Goal: Task Accomplishment & Management: Use online tool/utility

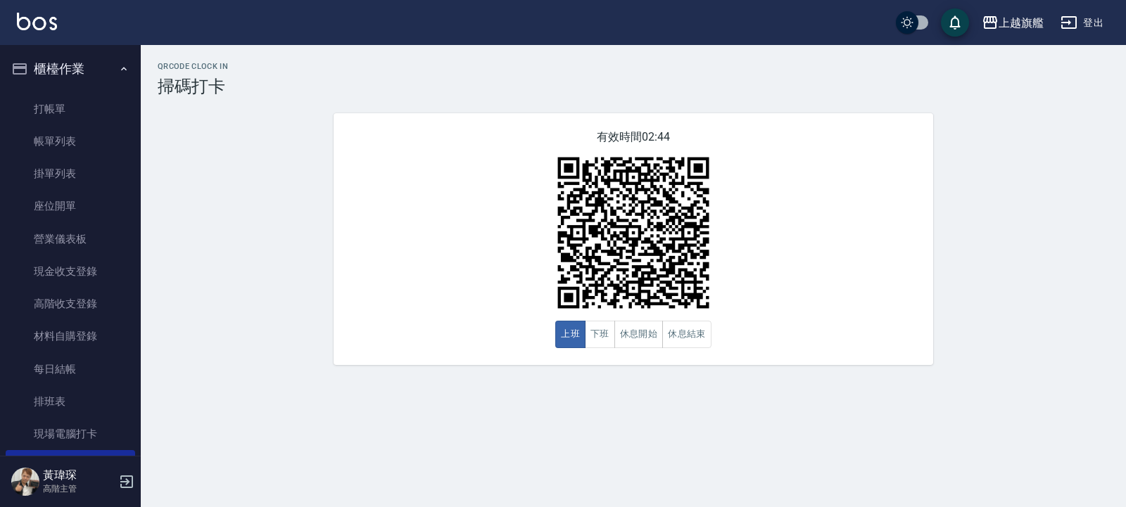
scroll to position [169, 0]
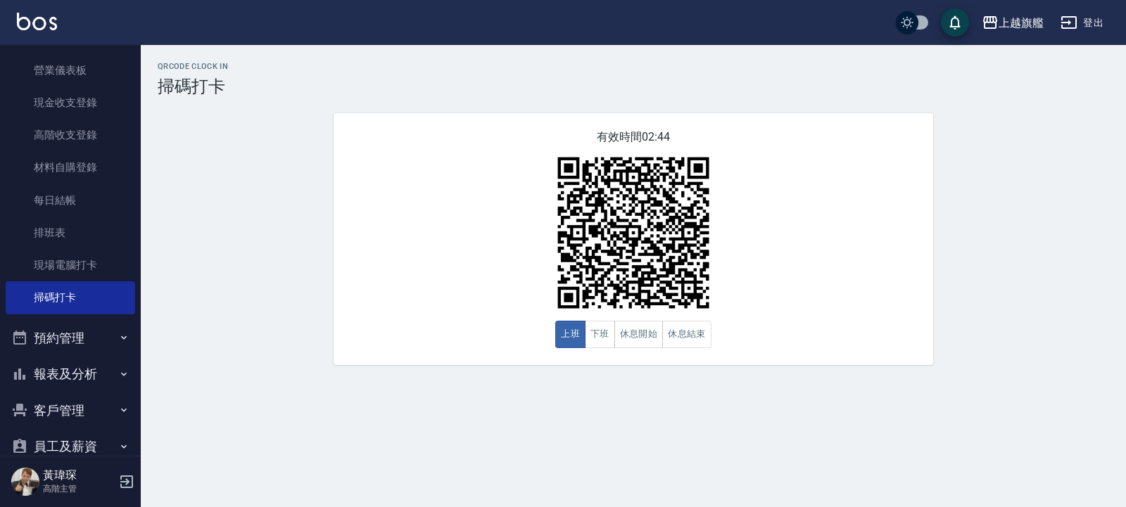
click at [611, 416] on div "QRcode Clock In 掃碼打卡 有效時間 02:44 上班 下班 休息開始 休息結束" at bounding box center [563, 253] width 1126 height 507
drag, startPoint x: 222, startPoint y: 87, endPoint x: 165, endPoint y: 97, distance: 57.9
click at [157, 80] on div "QRcode Clock In 掃碼打卡 有效時間 02:40 上班 下班 休息開始 休息結束" at bounding box center [633, 213] width 985 height 303
click at [190, 134] on div "QRcode Clock In 掃碼打卡 有效時間 02:39 上班 下班 休息開始 休息結束" at bounding box center [633, 213] width 985 height 303
drag, startPoint x: 232, startPoint y: 78, endPoint x: 148, endPoint y: 92, distance: 85.6
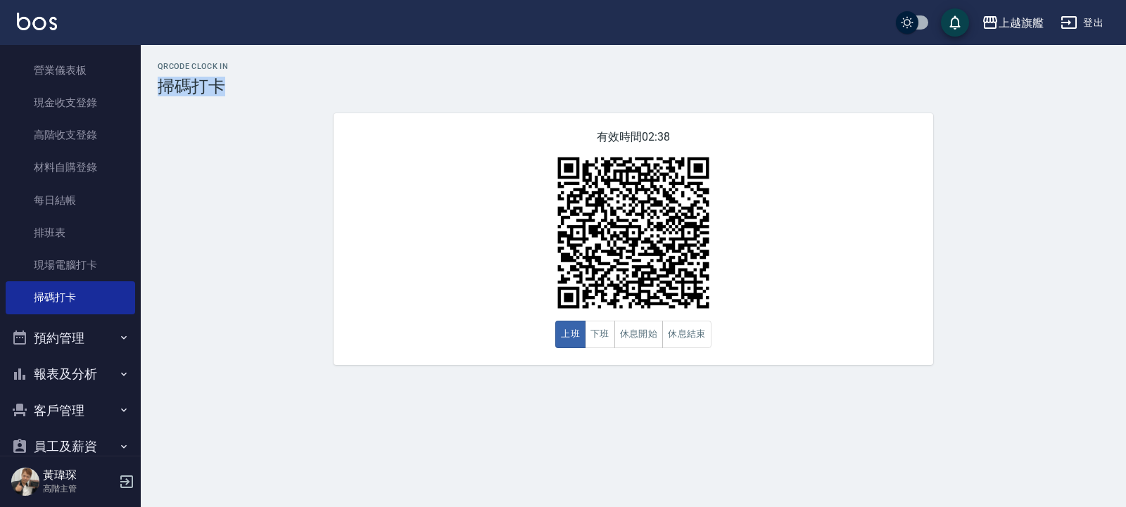
click at [149, 90] on div "QRcode Clock In 掃碼打卡 有效時間 02:38 上班 下班 休息開始 休息結束" at bounding box center [633, 213] width 985 height 303
click at [173, 125] on div "QRcode Clock In 掃碼打卡 有效時間 02:37 上班 下班 休息開始 休息結束" at bounding box center [633, 213] width 985 height 303
drag, startPoint x: 163, startPoint y: 88, endPoint x: 238, endPoint y: 94, distance: 75.5
click at [238, 94] on h3 "掃碼打卡" at bounding box center [634, 87] width 952 height 20
click at [239, 104] on div "QRcode Clock In 掃碼打卡 有效時間 02:36 上班 下班 休息開始 休息結束" at bounding box center [633, 213] width 985 height 303
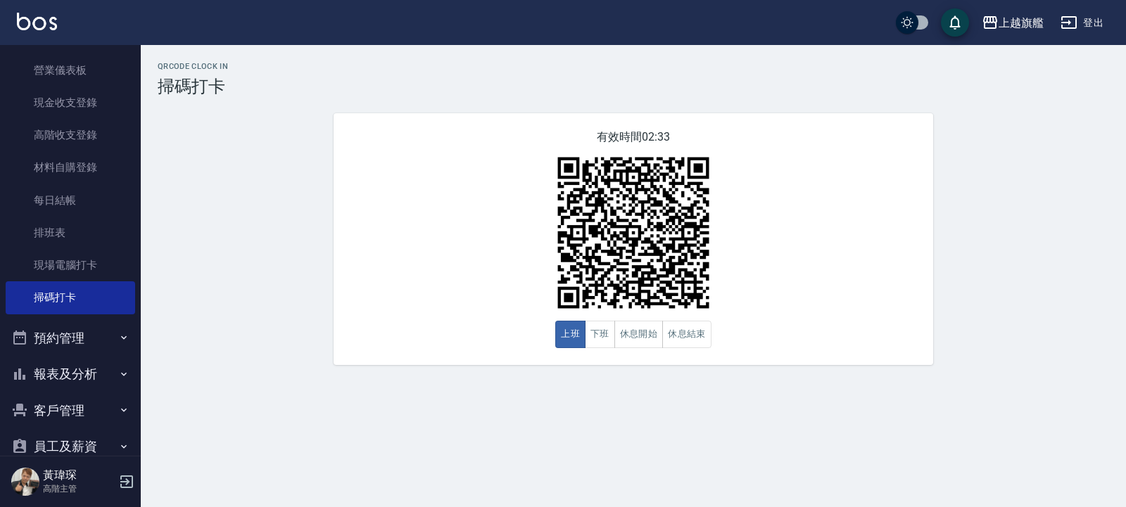
drag, startPoint x: 358, startPoint y: 372, endPoint x: 300, endPoint y: 362, distance: 59.4
click at [334, 370] on div "QRcode Clock In 掃碼打卡 有效時間 02:33 上班 下班 休息開始 休息結束" at bounding box center [633, 213] width 985 height 337
drag, startPoint x: 296, startPoint y: 356, endPoint x: 289, endPoint y: 206, distance: 150.1
click at [289, 206] on div "QRcode Clock In 掃碼打卡 有效時間 02:32 上班 下班 休息開始 休息結束" at bounding box center [633, 213] width 985 height 303
click at [781, 85] on h3 "掃碼打卡" at bounding box center [634, 87] width 952 height 20
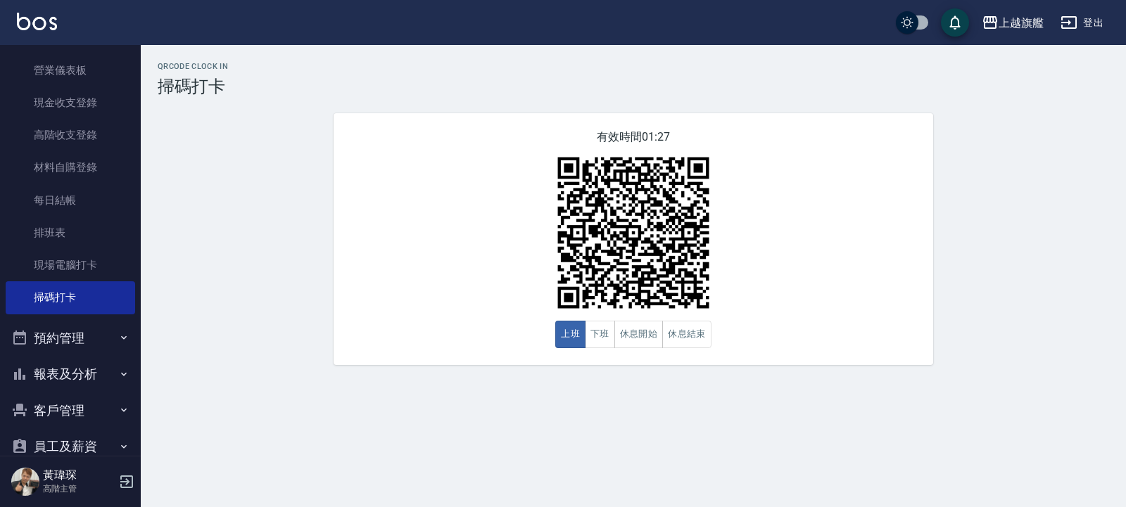
click at [601, 365] on div "有效時間 01:27 上班 下班 休息開始 休息結束" at bounding box center [634, 239] width 600 height 252
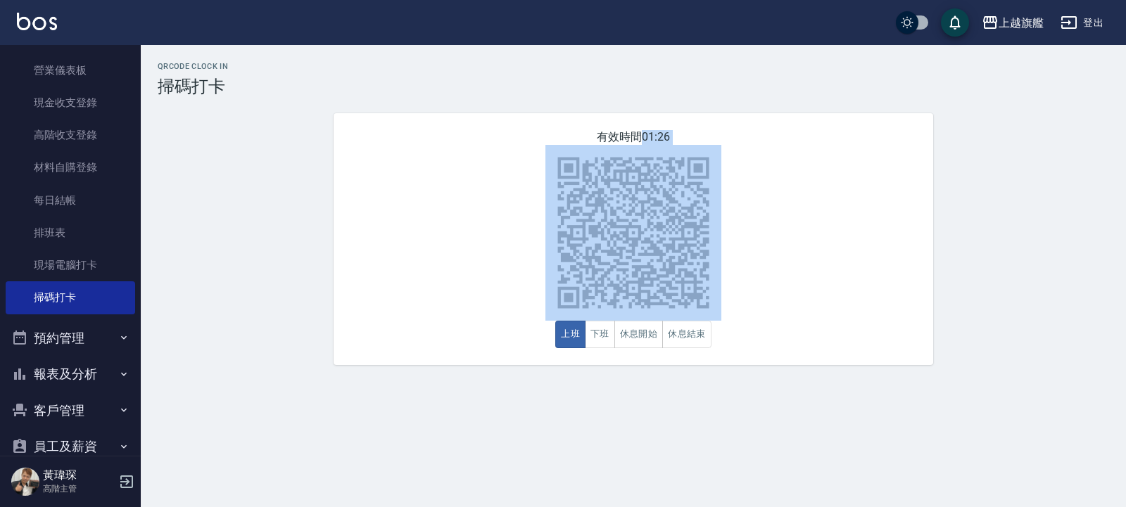
drag, startPoint x: 602, startPoint y: 355, endPoint x: 533, endPoint y: 347, distance: 68.8
click at [533, 348] on div "有效時間 01:26 上班 下班 休息開始 休息結束" at bounding box center [634, 239] width 600 height 252
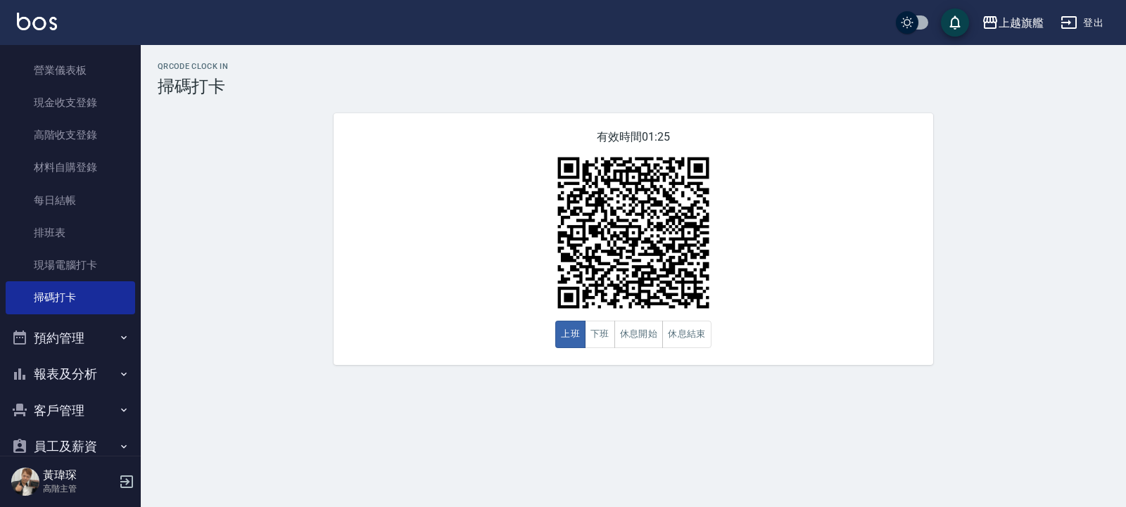
click at [526, 370] on div "QRcode Clock In 掃碼打卡 有效時間 01:25 上班 下班 休息開始 休息結束" at bounding box center [633, 213] width 985 height 337
drag, startPoint x: 232, startPoint y: 84, endPoint x: 176, endPoint y: 83, distance: 55.6
click at [168, 77] on h3 "掃碼打卡" at bounding box center [634, 87] width 952 height 20
click at [179, 90] on h3 "掃碼打卡" at bounding box center [634, 87] width 952 height 20
drag, startPoint x: 158, startPoint y: 85, endPoint x: 224, endPoint y: 85, distance: 66.2
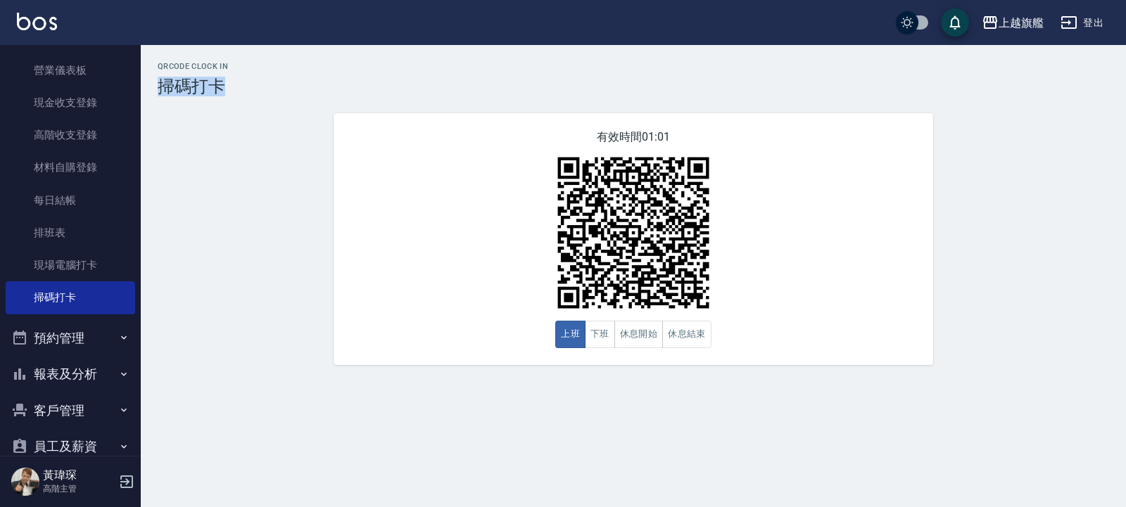
click at [224, 85] on div "QRcode Clock In 掃碼打卡 有效時間 01:01 上班 下班 休息開始 休息結束" at bounding box center [633, 213] width 985 height 303
click at [227, 85] on h3 "掃碼打卡" at bounding box center [634, 87] width 952 height 20
drag, startPoint x: 227, startPoint y: 84, endPoint x: 168, endPoint y: 81, distance: 59.2
click at [173, 82] on h3 "掃碼打卡" at bounding box center [634, 87] width 952 height 20
click at [159, 81] on h3 "掃碼打卡" at bounding box center [634, 87] width 952 height 20
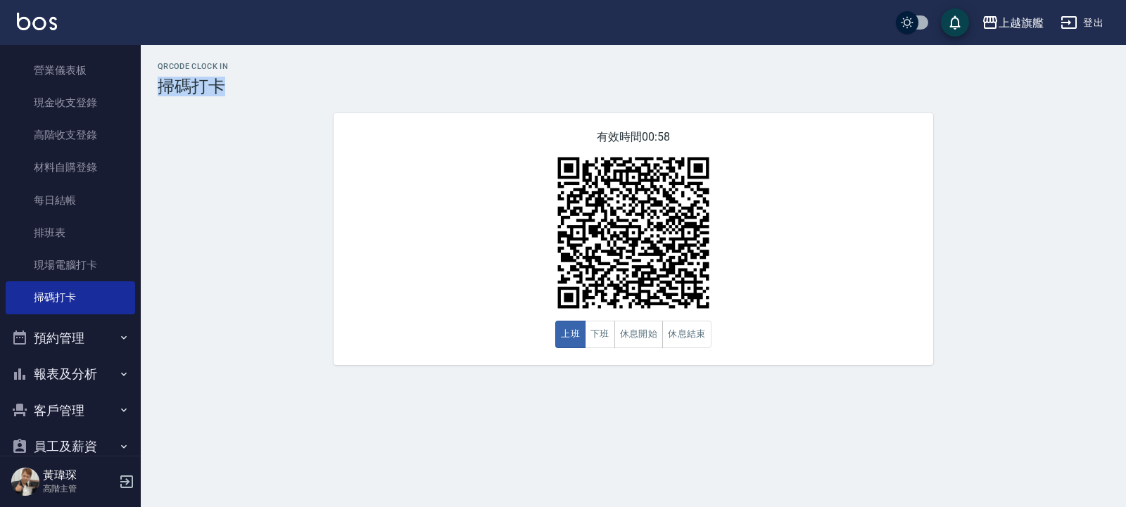
drag, startPoint x: 159, startPoint y: 81, endPoint x: 218, endPoint y: 84, distance: 59.2
click at [218, 84] on h3 "掃碼打卡" at bounding box center [634, 87] width 952 height 20
click at [225, 84] on h3 "掃碼打卡" at bounding box center [634, 87] width 952 height 20
drag, startPoint x: 225, startPoint y: 84, endPoint x: 175, endPoint y: 78, distance: 49.7
click at [175, 78] on h3 "掃碼打卡" at bounding box center [634, 87] width 952 height 20
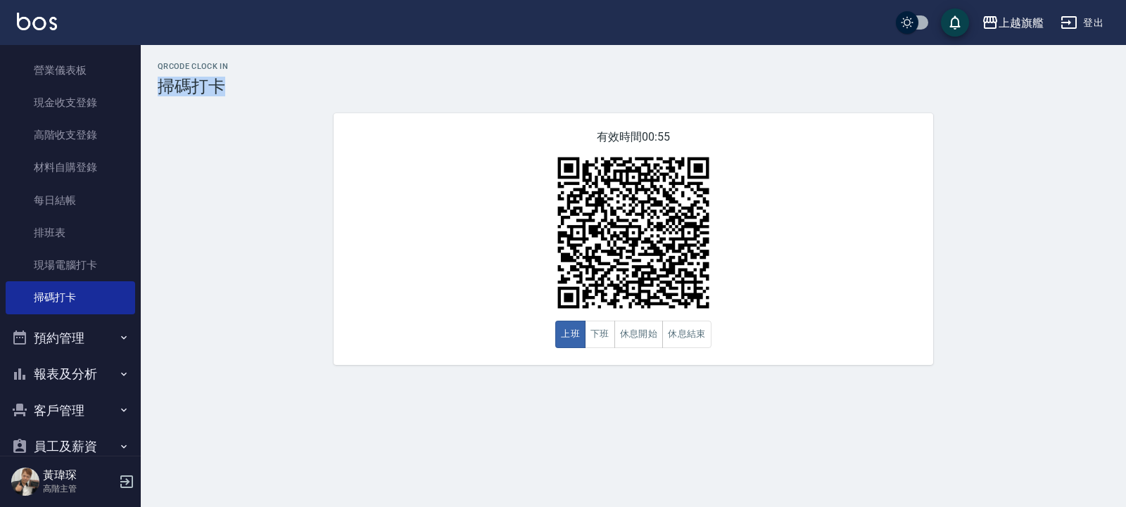
drag, startPoint x: 160, startPoint y: 81, endPoint x: 229, endPoint y: 75, distance: 69.3
click at [222, 80] on h3 "掃碼打卡" at bounding box center [634, 87] width 952 height 20
click at [239, 70] on h2 "QRcode Clock In" at bounding box center [634, 66] width 952 height 9
drag, startPoint x: 243, startPoint y: 62, endPoint x: 194, endPoint y: 125, distance: 79.8
click at [194, 125] on div "QRcode Clock In 掃碼打卡 有效時間 00:51 上班 下班 休息開始 休息結束" at bounding box center [633, 213] width 985 height 337
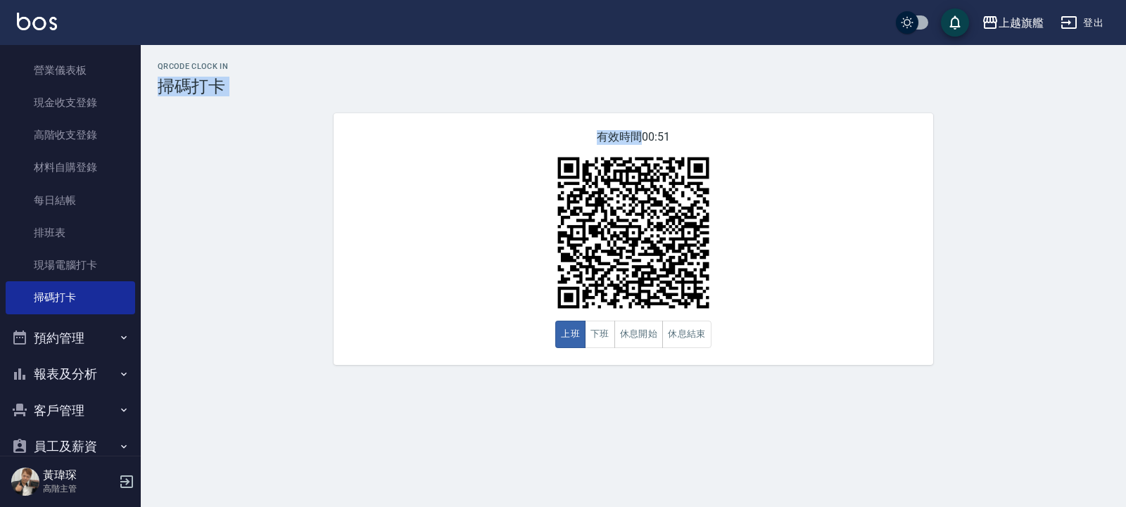
drag, startPoint x: 194, startPoint y: 125, endPoint x: 281, endPoint y: 4, distance: 148.8
click at [203, 105] on div "QRcode Clock In 掃碼打卡 有效時間 00:51 上班 下班 休息開始 休息結束" at bounding box center [633, 213] width 985 height 303
